Goal: Task Accomplishment & Management: Use online tool/utility

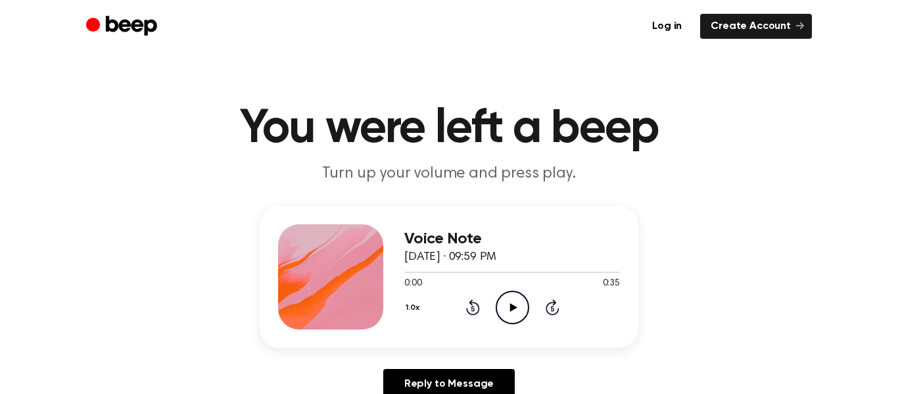
click at [515, 299] on icon "Play Audio" at bounding box center [513, 308] width 34 height 34
click at [673, 19] on link "Log in" at bounding box center [667, 26] width 51 height 25
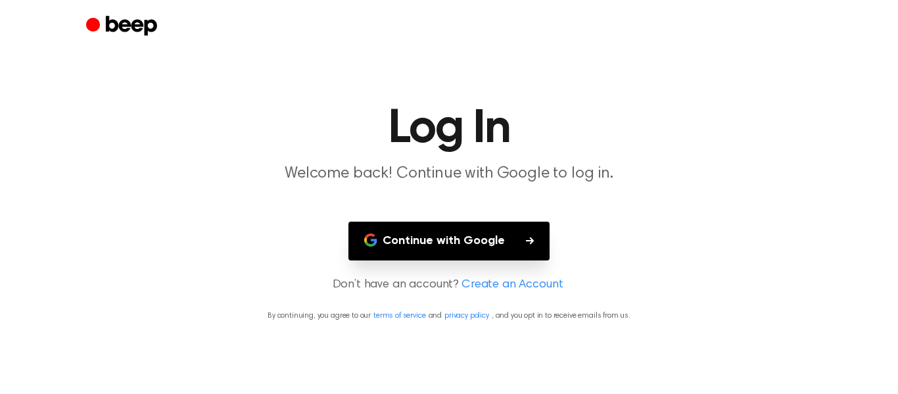
click at [485, 233] on button "Continue with Google" at bounding box center [449, 241] width 201 height 39
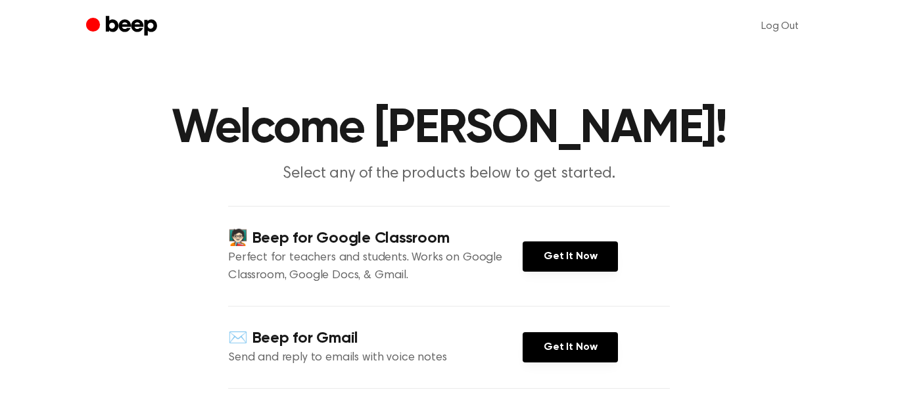
click at [712, 258] on main "Welcome [PERSON_NAME]! Select any of the products below to get started. 🧑🏻‍🏫 Be…" at bounding box center [449, 307] width 898 height 614
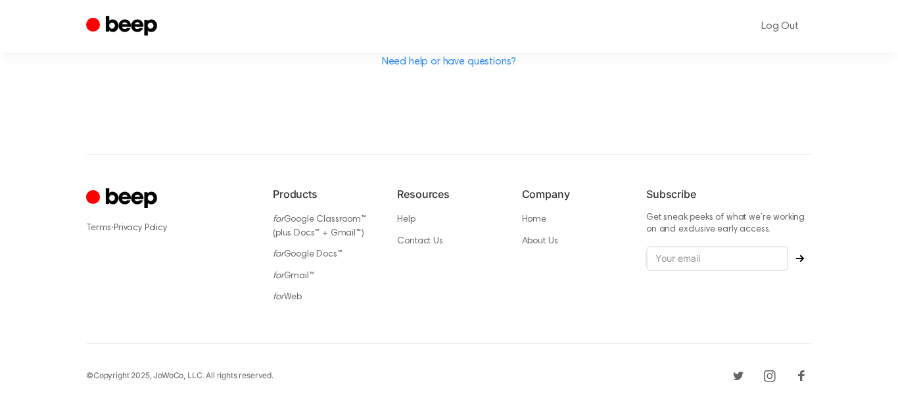
click at [87, 268] on div "Terms · Privacy Policy" at bounding box center [169, 249] width 166 height 126
